Goal: Find specific page/section: Find specific page/section

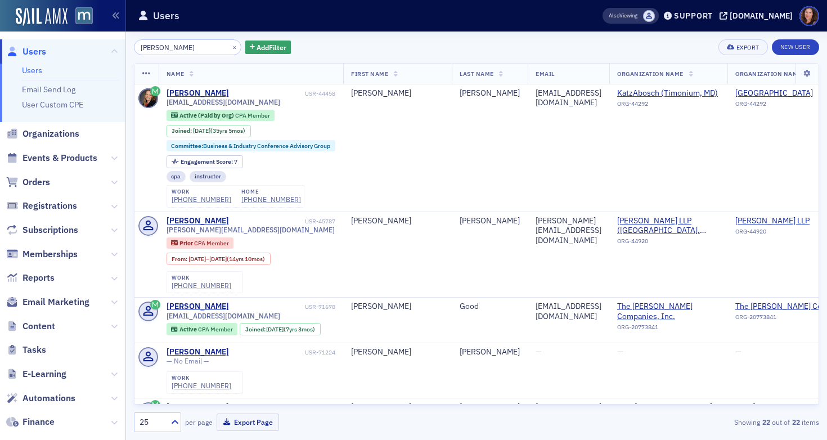
type input "[PERSON_NAME]"
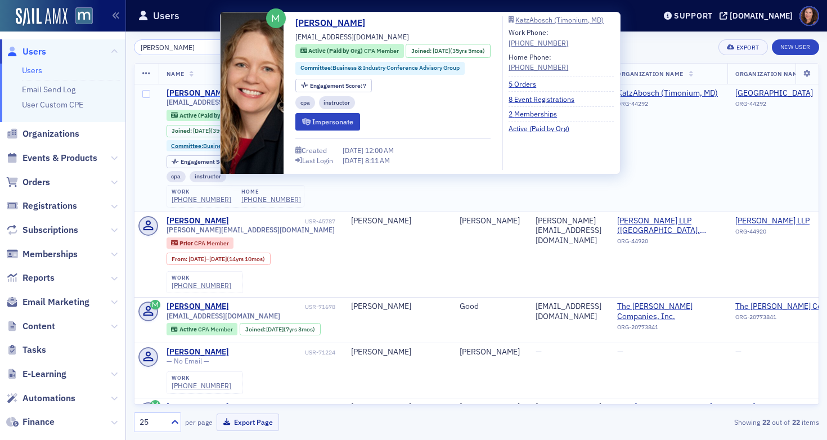
click at [187, 91] on div "[PERSON_NAME]" at bounding box center [198, 93] width 62 height 10
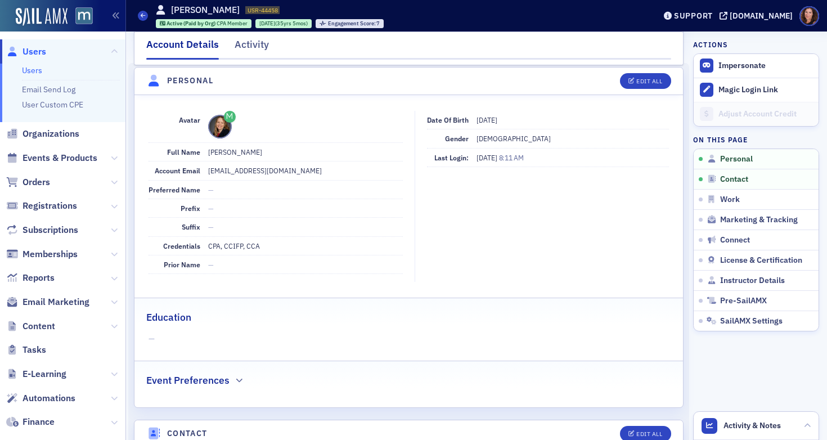
scroll to position [83, 0]
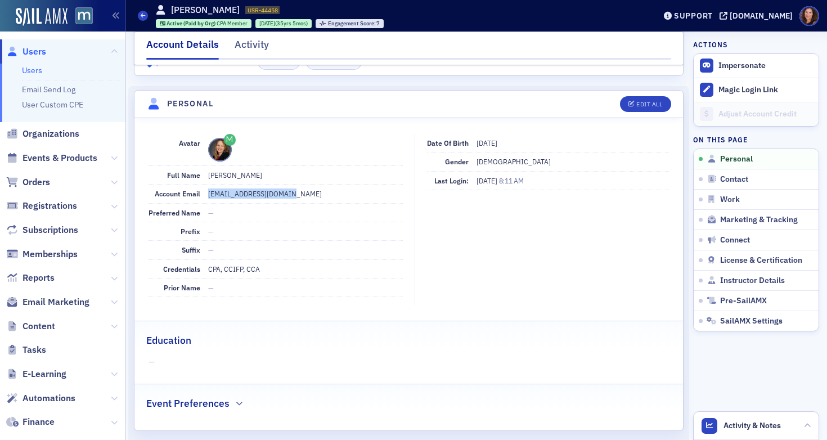
drag, startPoint x: 301, startPoint y: 195, endPoint x: 208, endPoint y: 194, distance: 92.9
click at [208, 194] on dd "[EMAIL_ADDRESS][DOMAIN_NAME]" at bounding box center [305, 194] width 195 height 18
copy dd "[EMAIL_ADDRESS][DOMAIN_NAME]"
click at [250, 46] on div "Activity" at bounding box center [252, 47] width 34 height 21
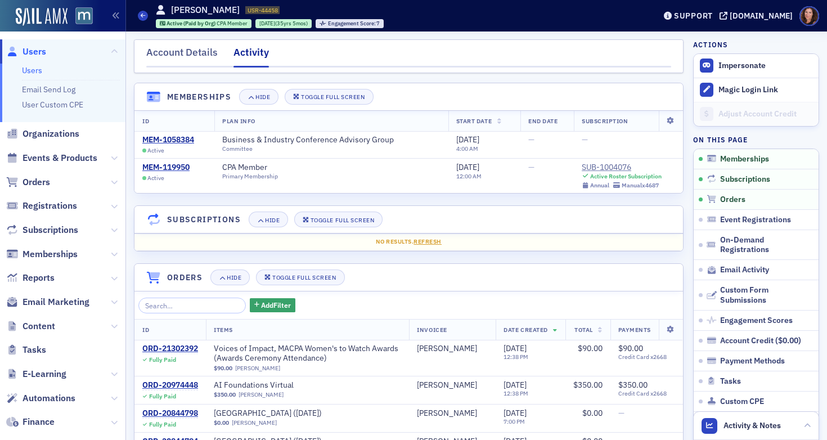
click at [247, 55] on div "Activity" at bounding box center [251, 56] width 35 height 23
drag, startPoint x: 198, startPoint y: 46, endPoint x: 207, endPoint y: 50, distance: 9.3
click at [199, 46] on div "Account Details" at bounding box center [181, 55] width 71 height 21
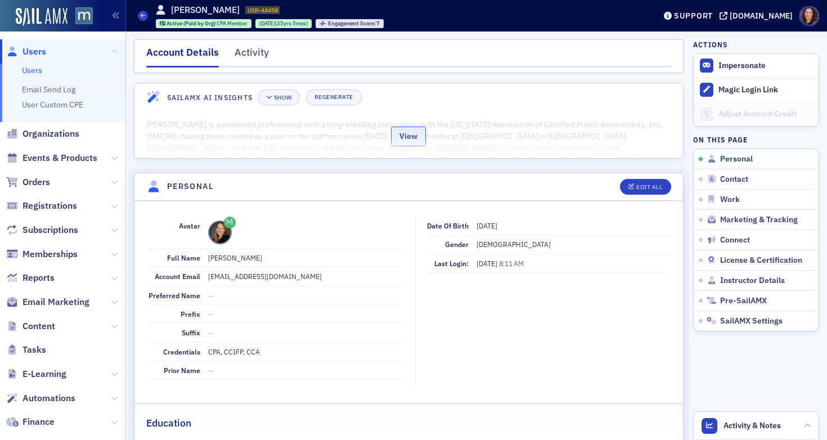
click at [407, 138] on button "View" at bounding box center [408, 137] width 35 height 20
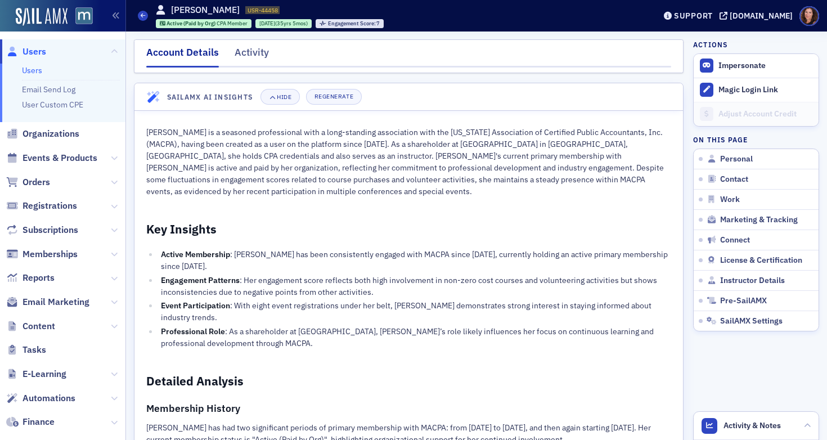
drag, startPoint x: 35, startPoint y: 71, endPoint x: 59, endPoint y: 77, distance: 24.4
click at [35, 71] on link "Users" at bounding box center [32, 70] width 20 height 10
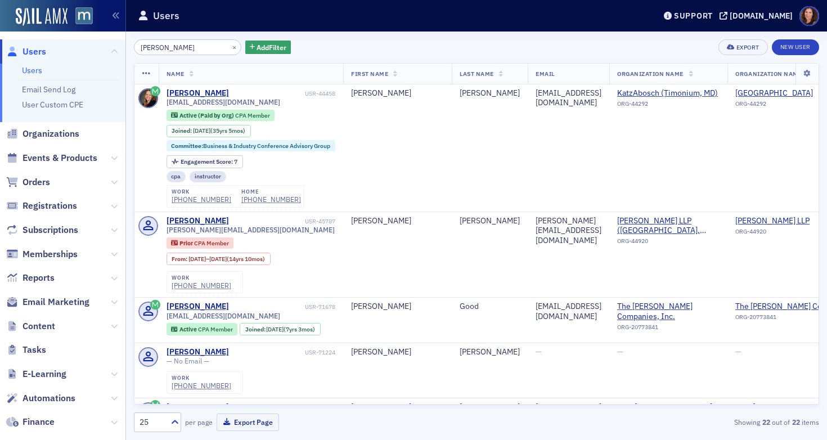
click at [171, 48] on input "[PERSON_NAME]" at bounding box center [187, 47] width 107 height 16
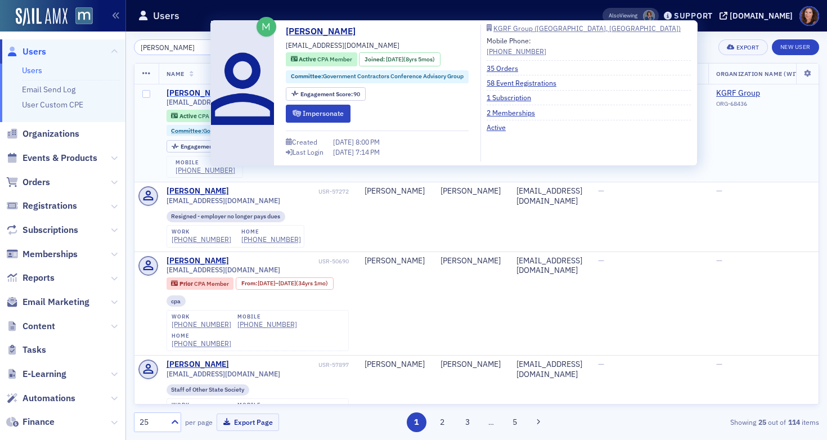
type input "[PERSON_NAME]"
click at [191, 94] on div "[PERSON_NAME]" at bounding box center [198, 93] width 62 height 10
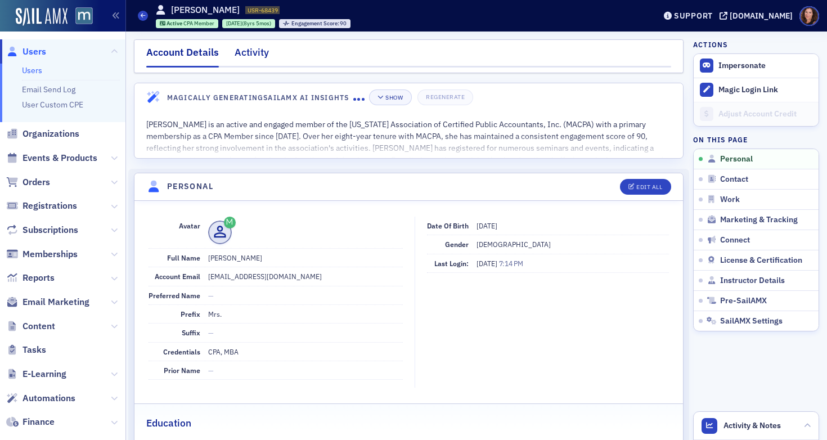
click at [246, 55] on div "Activity" at bounding box center [252, 55] width 34 height 21
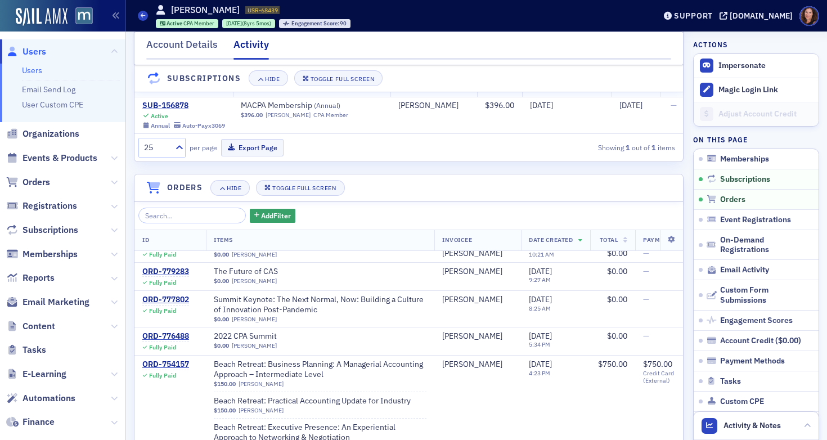
scroll to position [1249, 0]
